Goal: Find specific page/section

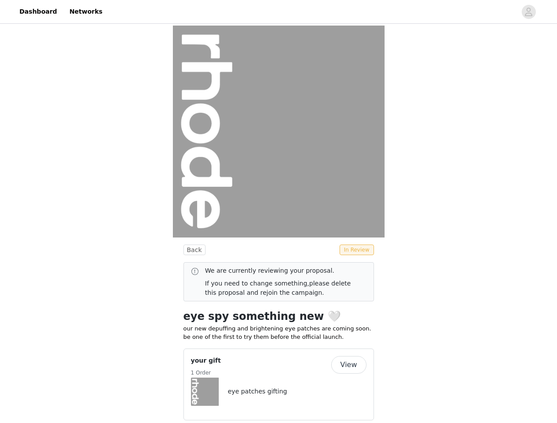
click at [278, 212] on img at bounding box center [279, 132] width 212 height 212
click at [278, 12] on div at bounding box center [312, 12] width 409 height 20
click at [528, 12] on icon "avatar" at bounding box center [528, 12] width 8 height 14
